Goal: Task Accomplishment & Management: Complete application form

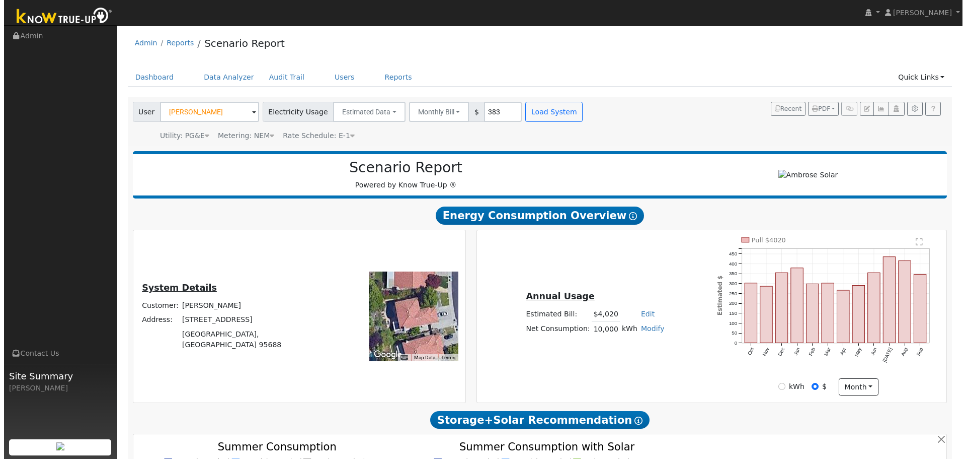
scroll to position [594, 0]
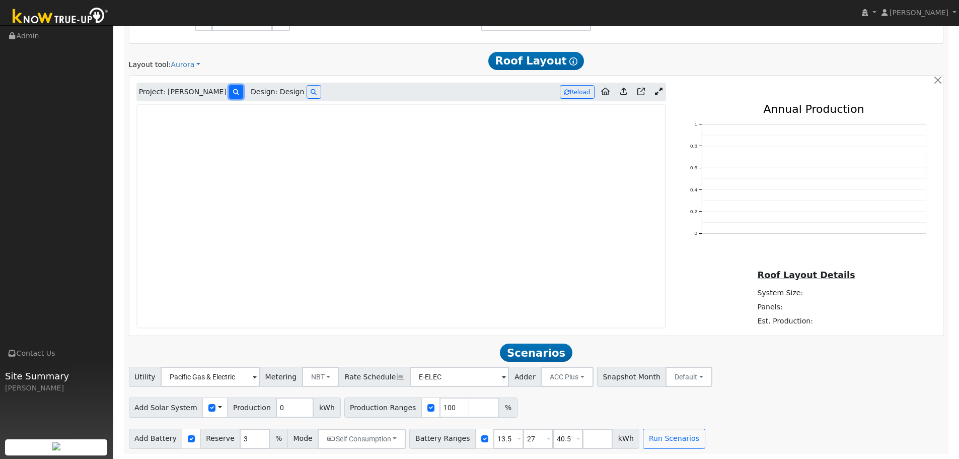
click at [233, 92] on icon at bounding box center [236, 92] width 6 height 6
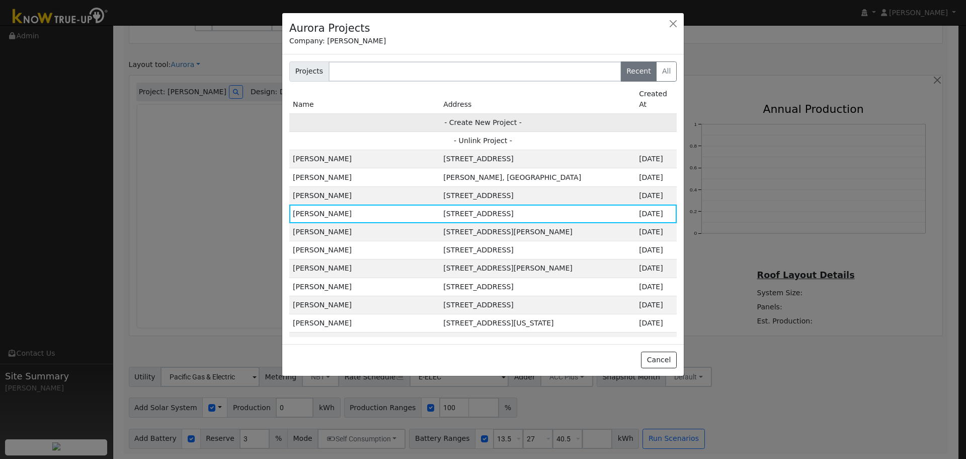
click at [465, 113] on td "- Create New Project -" at bounding box center [483, 122] width 388 height 18
type input "[PERSON_NAME]"
type input "[STREET_ADDRESS]"
type input "[GEOGRAPHIC_DATA]"
type input "CA"
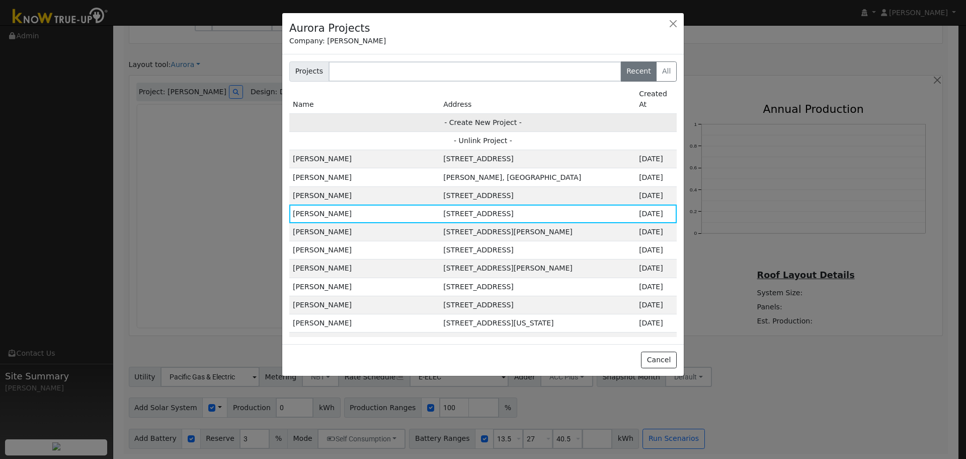
type input "95688"
type input "Design"
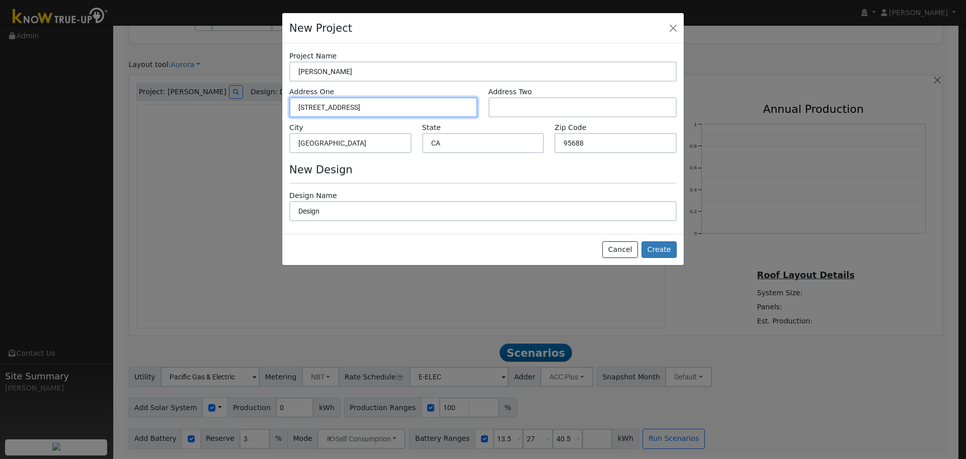
click at [306, 105] on input "[STREET_ADDRESS]" at bounding box center [383, 107] width 188 height 20
type input "[STREET_ADDRESS]"
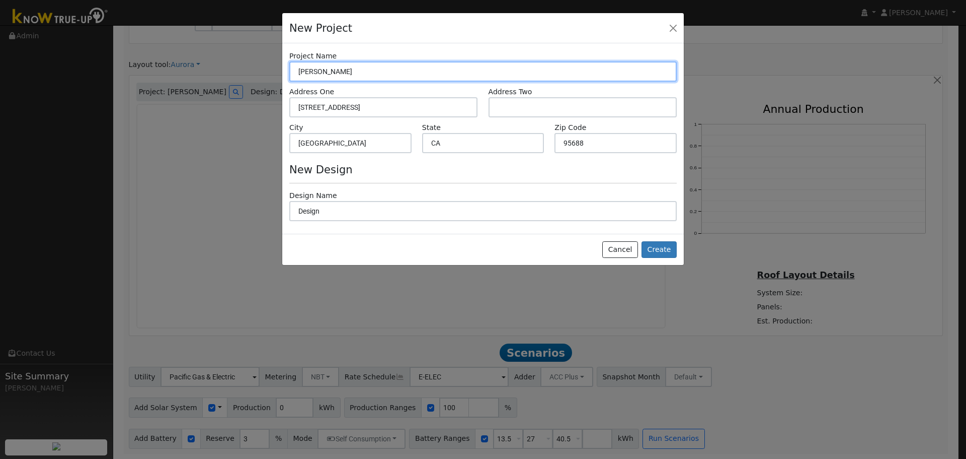
click at [380, 71] on input "[PERSON_NAME]" at bounding box center [483, 71] width 388 height 20
click at [322, 70] on input "[PERSON_NAME]" at bounding box center [483, 71] width 388 height 20
click at [341, 71] on input "[PERSON_NAME] & HuabndScherwood" at bounding box center [483, 71] width 388 height 20
click at [358, 70] on input "[PERSON_NAME] & HusbandScherwood" at bounding box center [483, 71] width 388 height 20
type input "[PERSON_NAME] & Husband Scherwood"
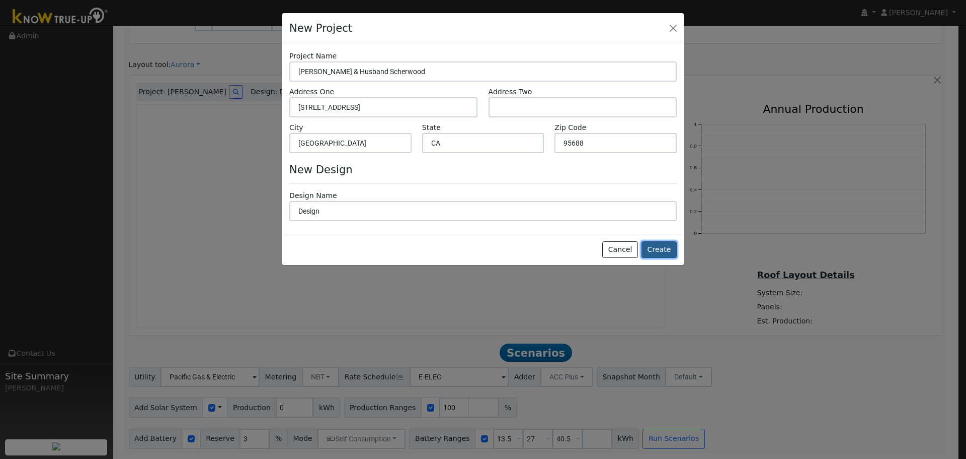
click at [661, 248] on button "Create" at bounding box center [659, 249] width 35 height 17
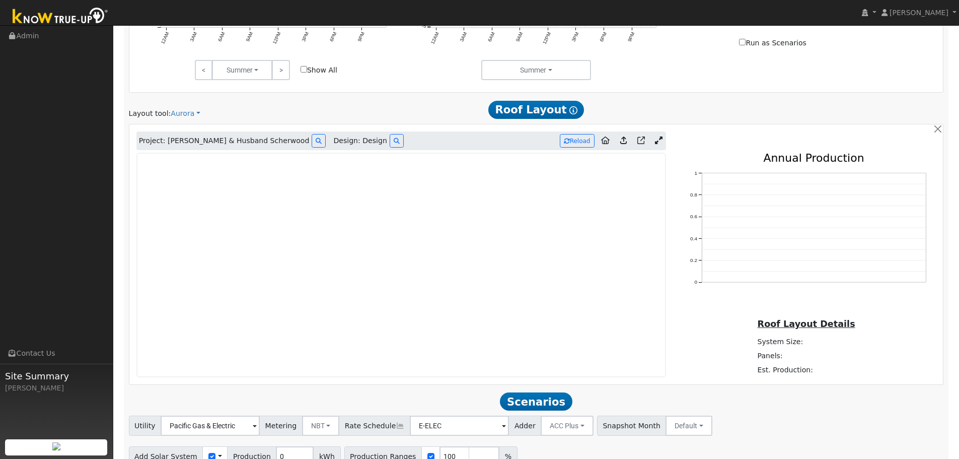
scroll to position [544, 0]
